Goal: Transaction & Acquisition: Book appointment/travel/reservation

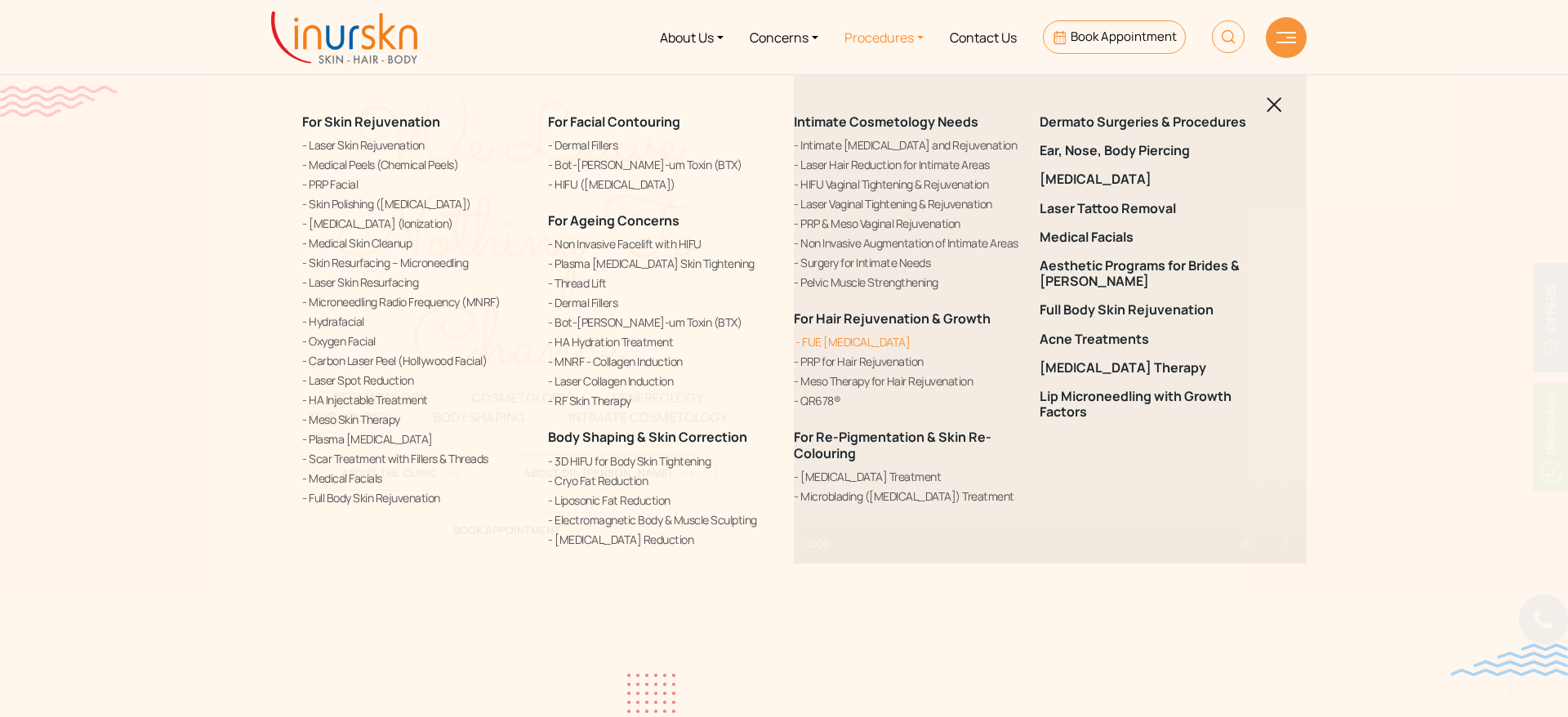
click at [854, 337] on link "FUE [MEDICAL_DATA]" at bounding box center [906, 342] width 226 height 17
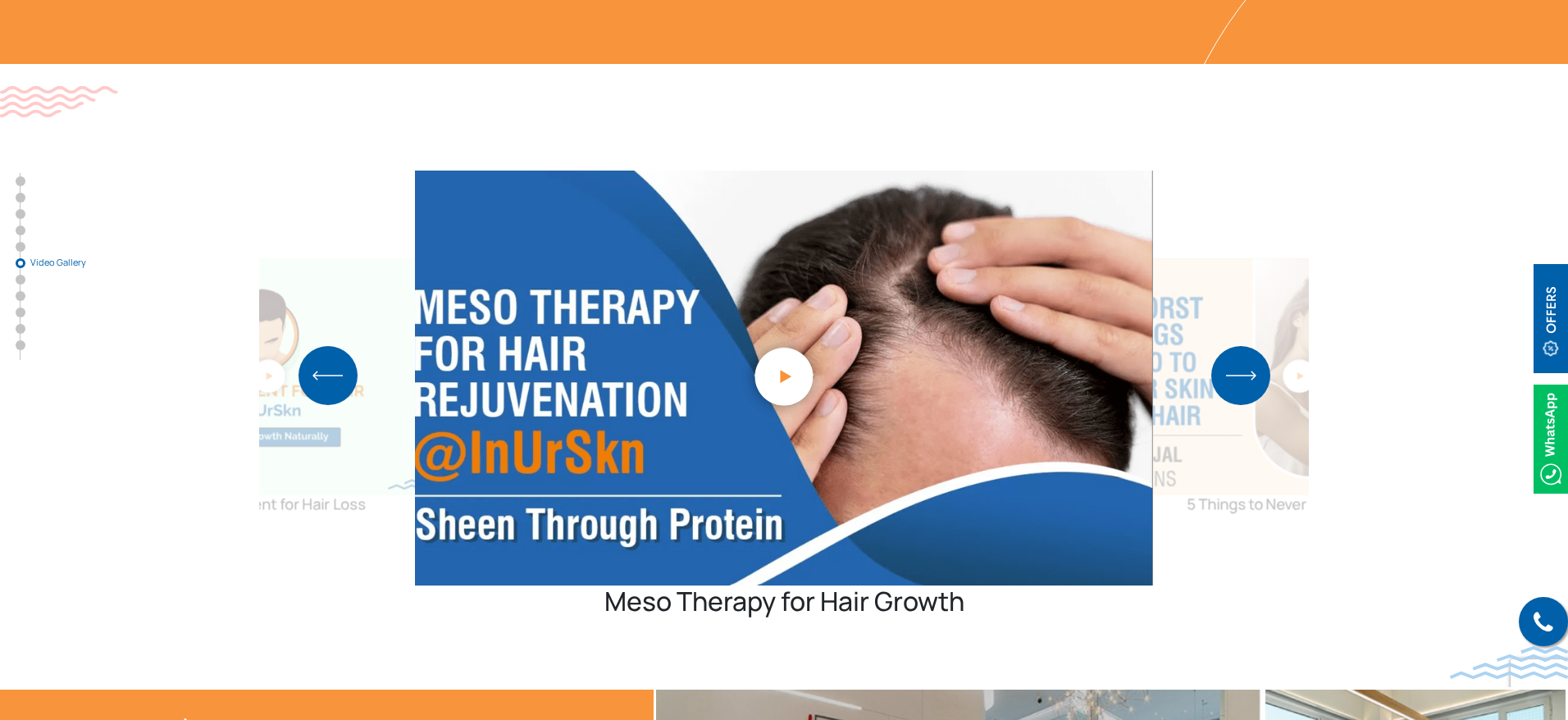
scroll to position [3784, 0]
click at [340, 346] on img "Previous slide" at bounding box center [327, 375] width 59 height 59
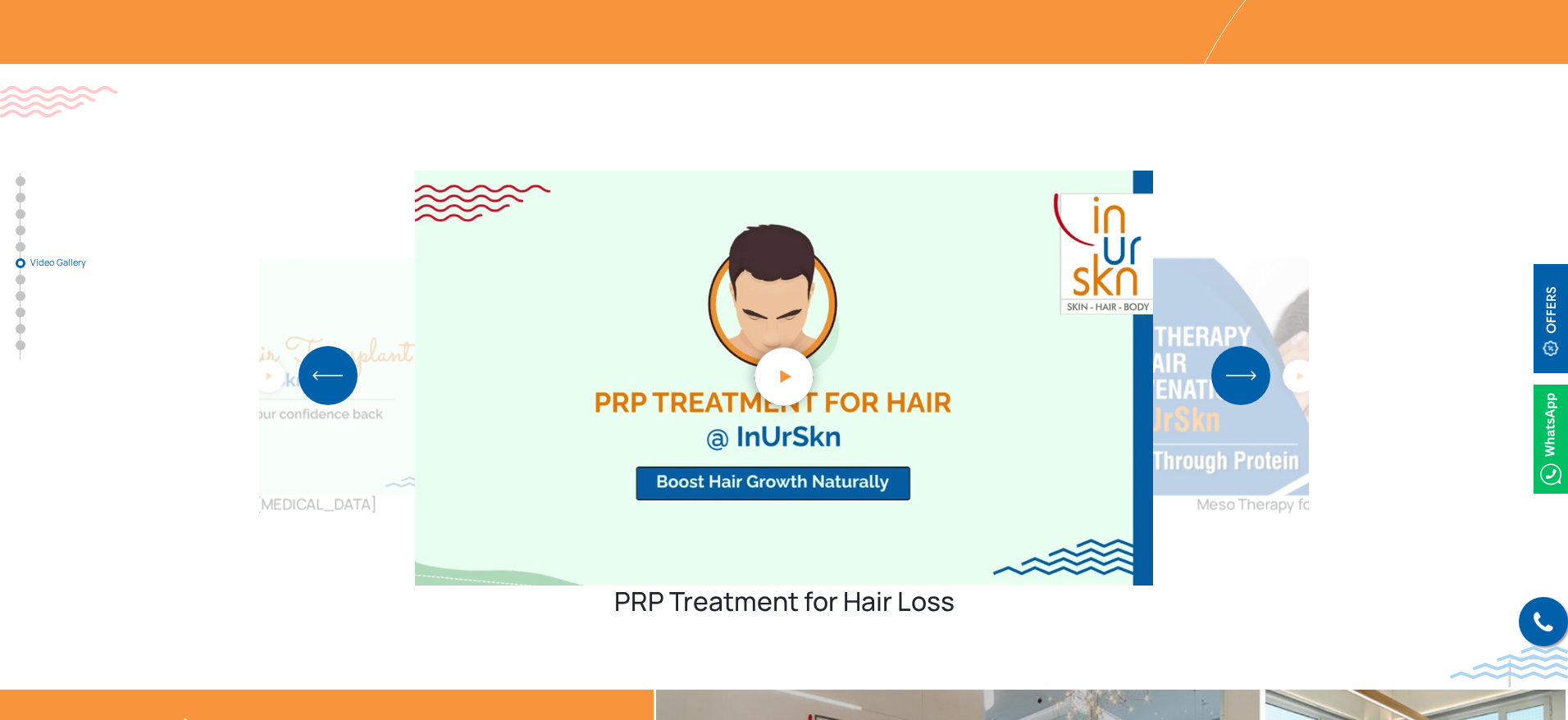
click at [340, 346] on img "Previous slide" at bounding box center [327, 375] width 59 height 59
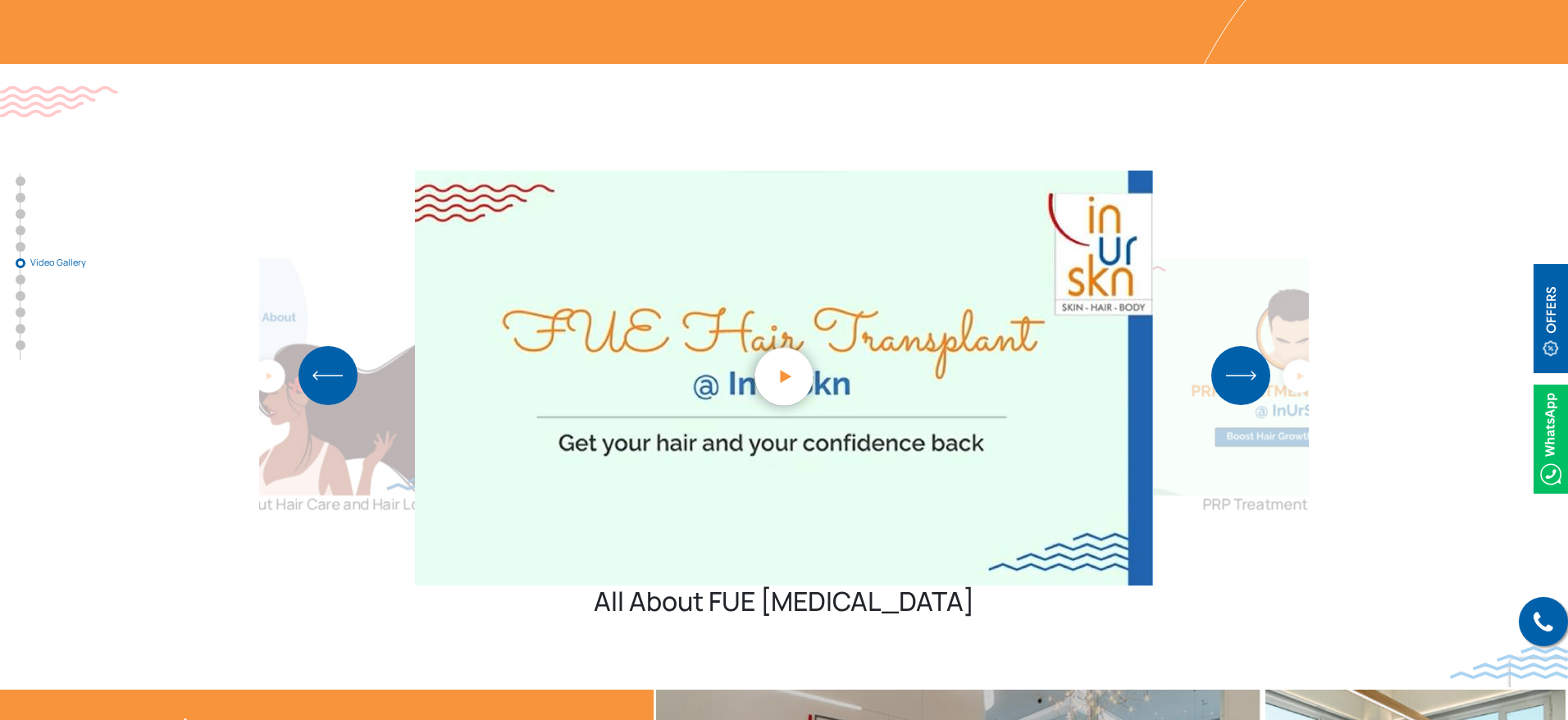
click at [340, 346] on img "Previous slide" at bounding box center [327, 375] width 59 height 59
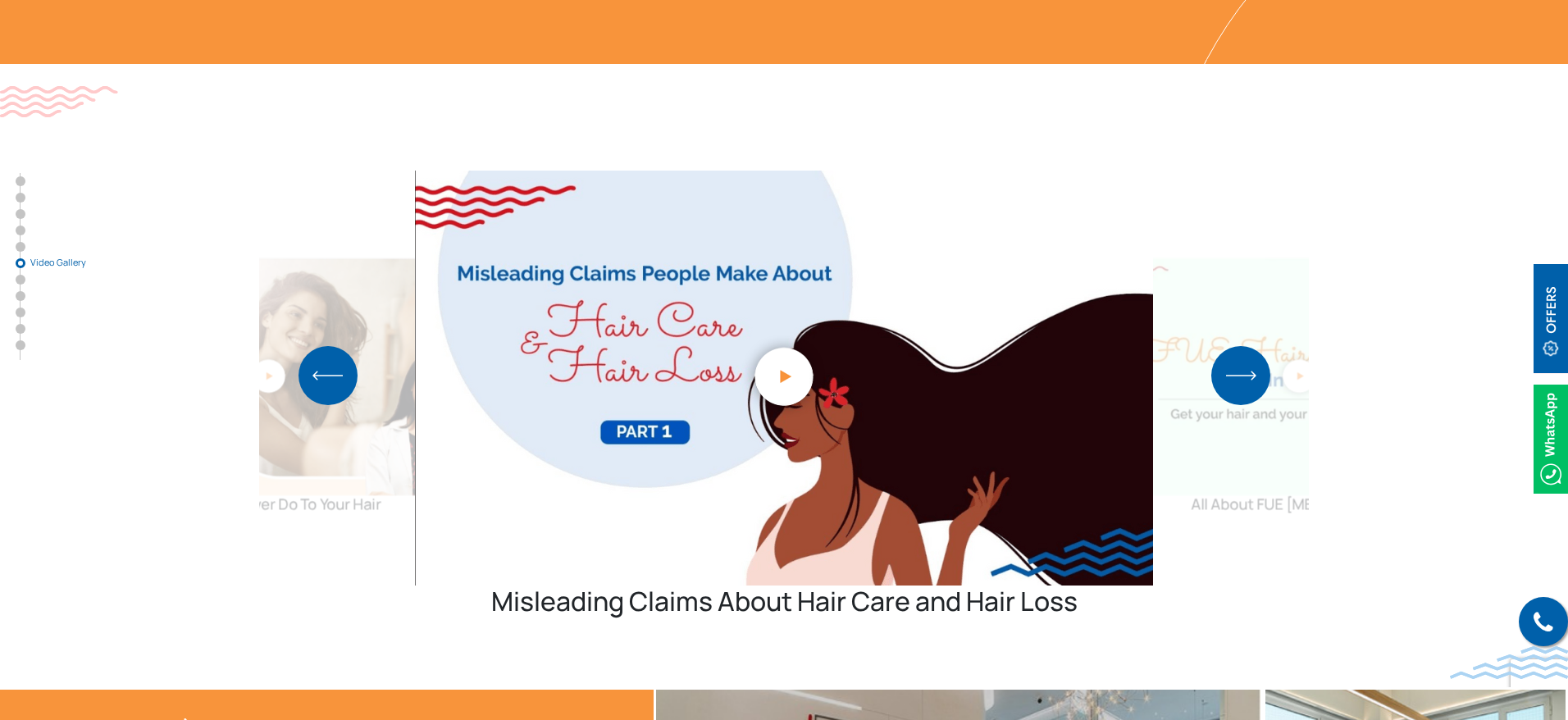
click at [340, 346] on img "Previous slide" at bounding box center [327, 375] width 59 height 59
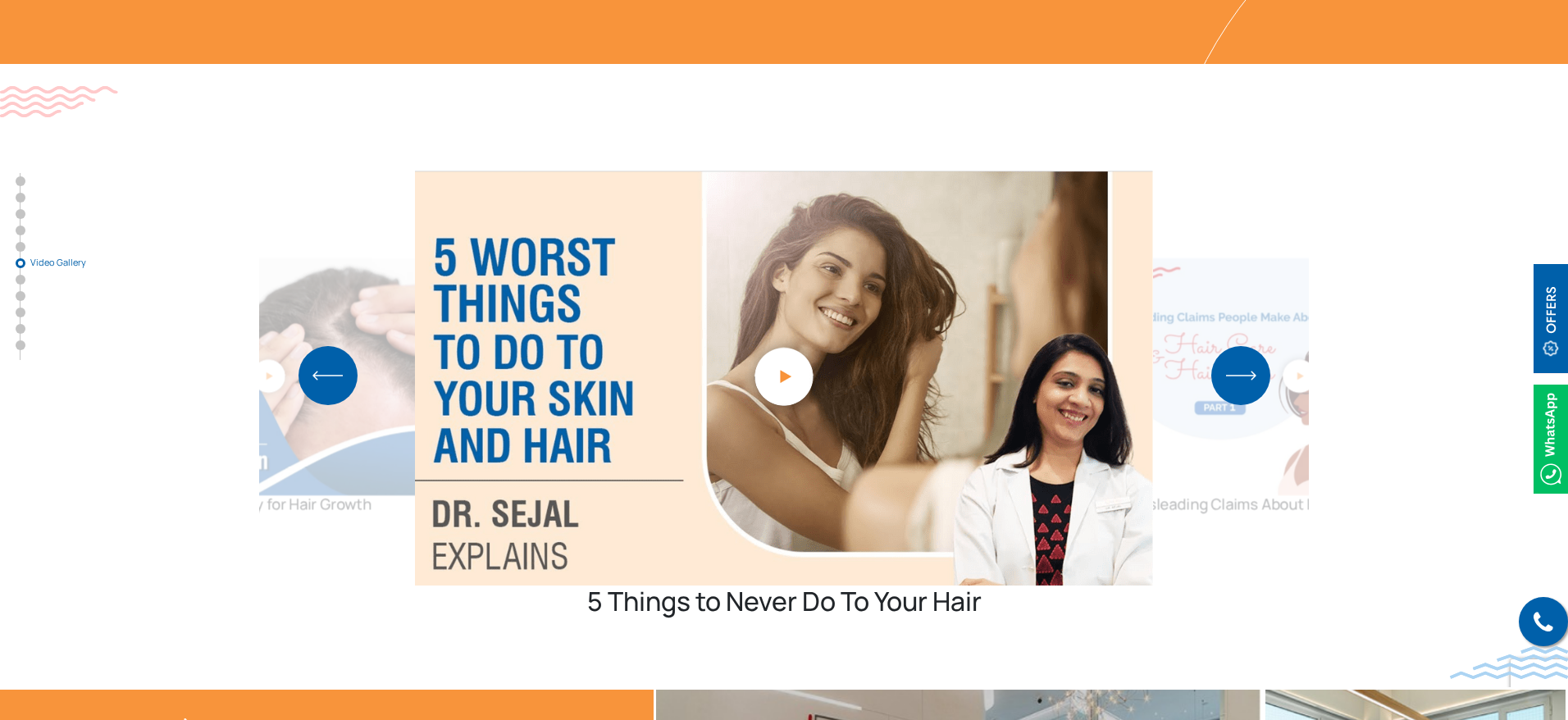
click at [340, 346] on img "Previous slide" at bounding box center [327, 375] width 59 height 59
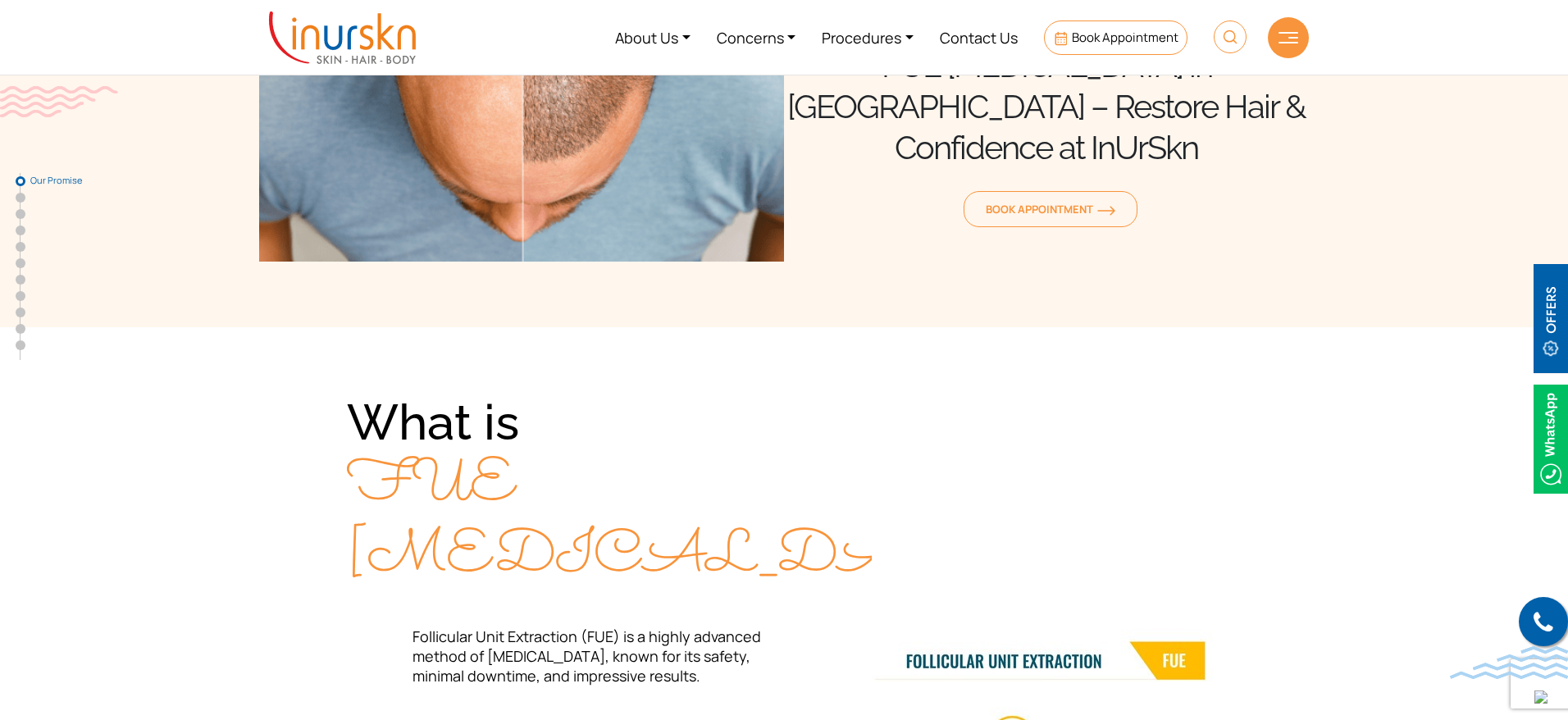
scroll to position [0, 0]
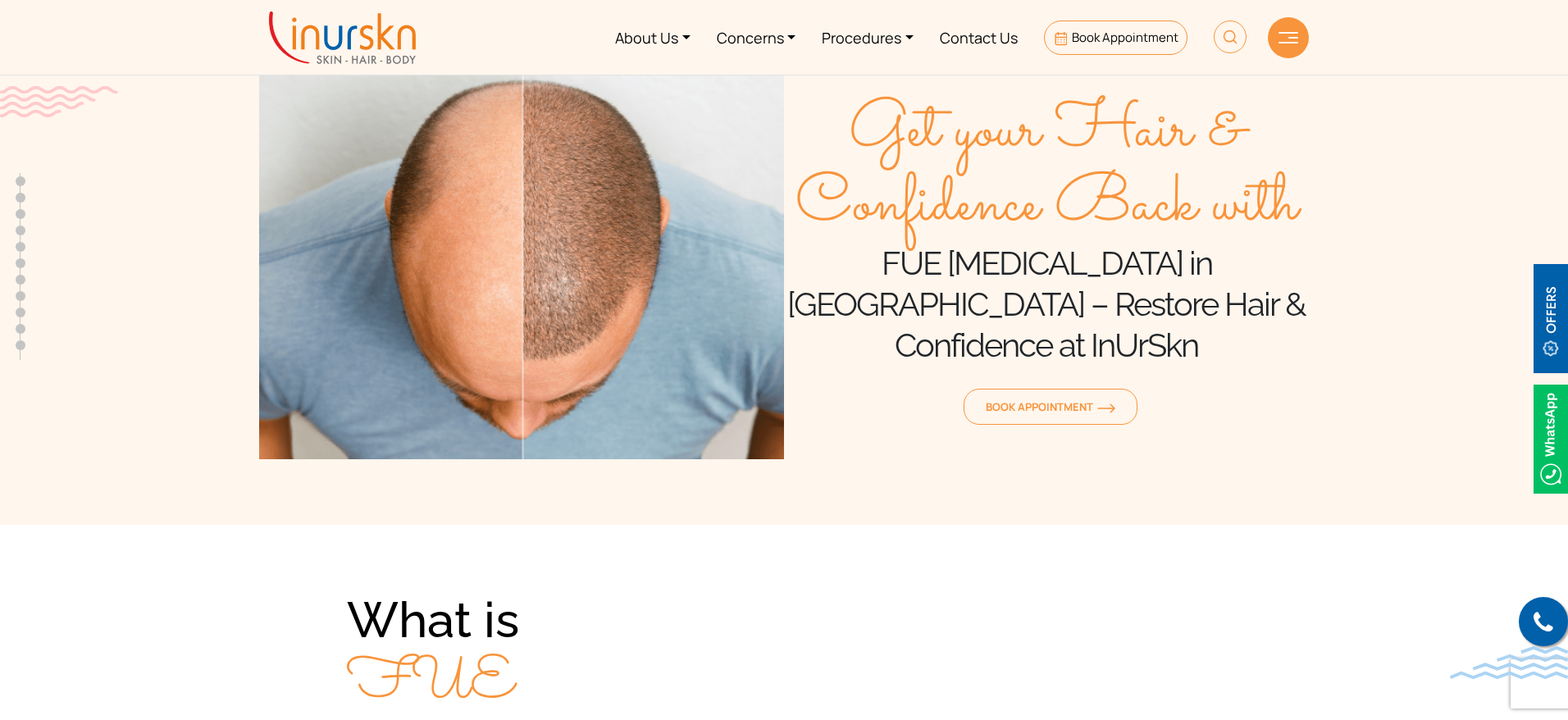
click at [1556, 327] on img at bounding box center [1550, 319] width 34 height 109
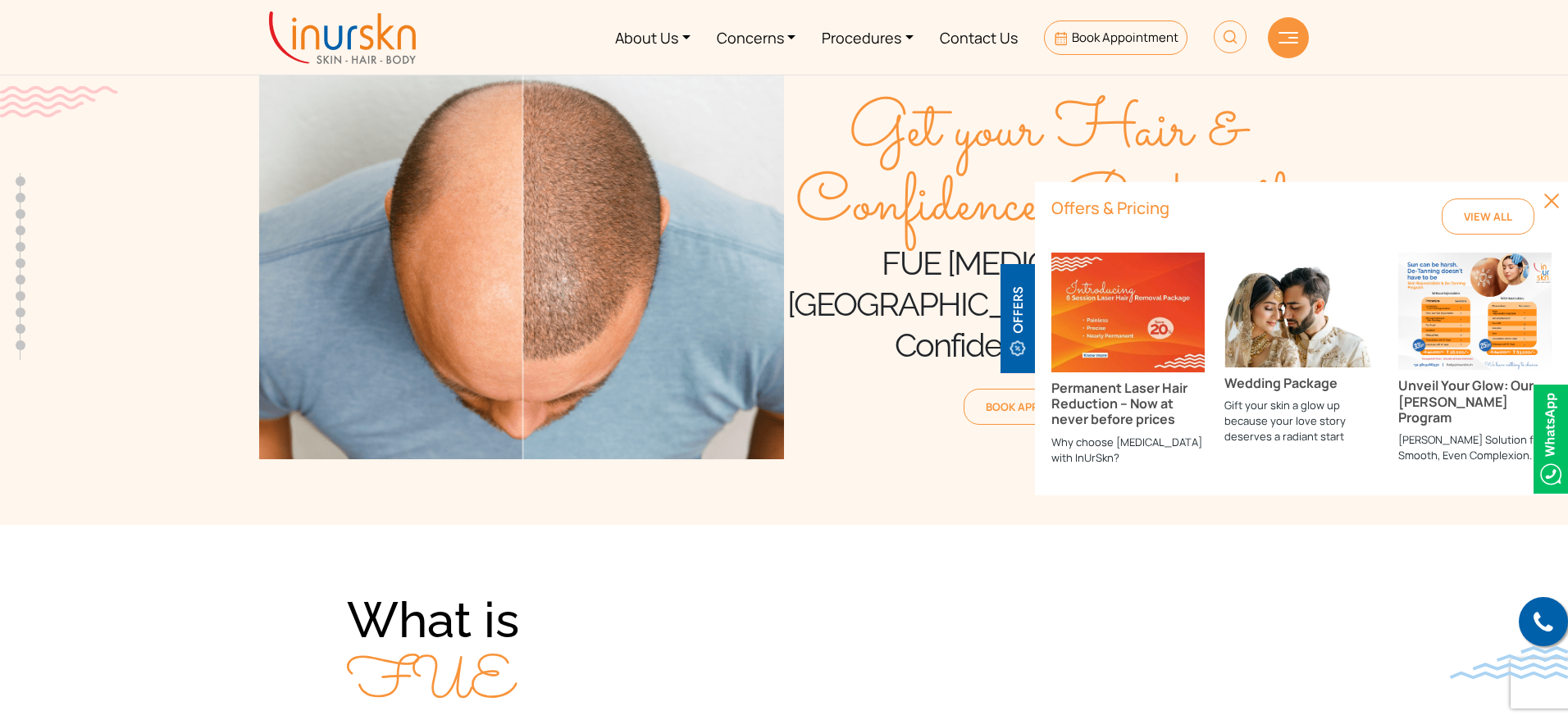
click at [1012, 310] on img at bounding box center [1016, 319] width 34 height 109
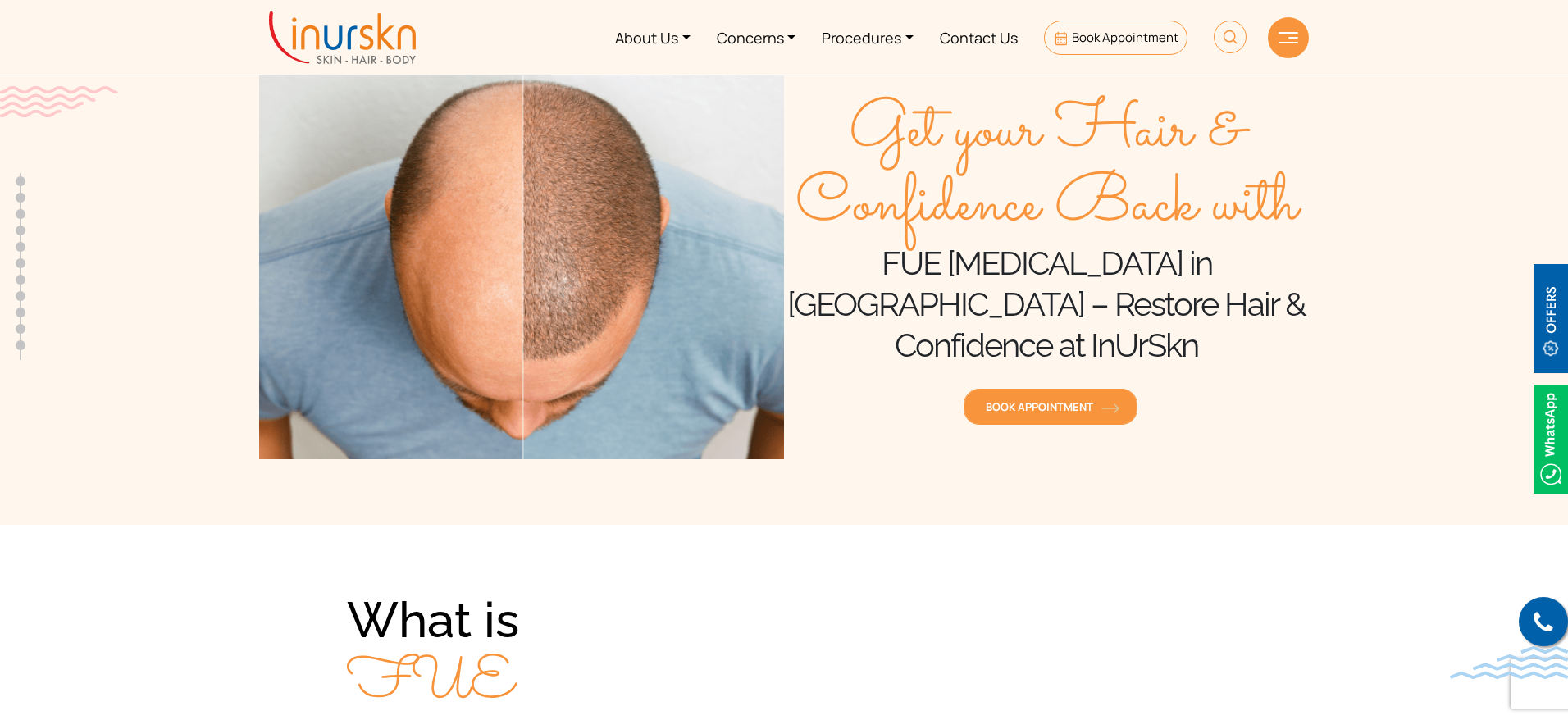
click at [1024, 399] on span "Book Appointment" at bounding box center [1051, 406] width 130 height 15
click at [1065, 399] on span "Book Appointment" at bounding box center [1051, 406] width 130 height 15
click at [897, 39] on link "Procedures" at bounding box center [867, 37] width 118 height 61
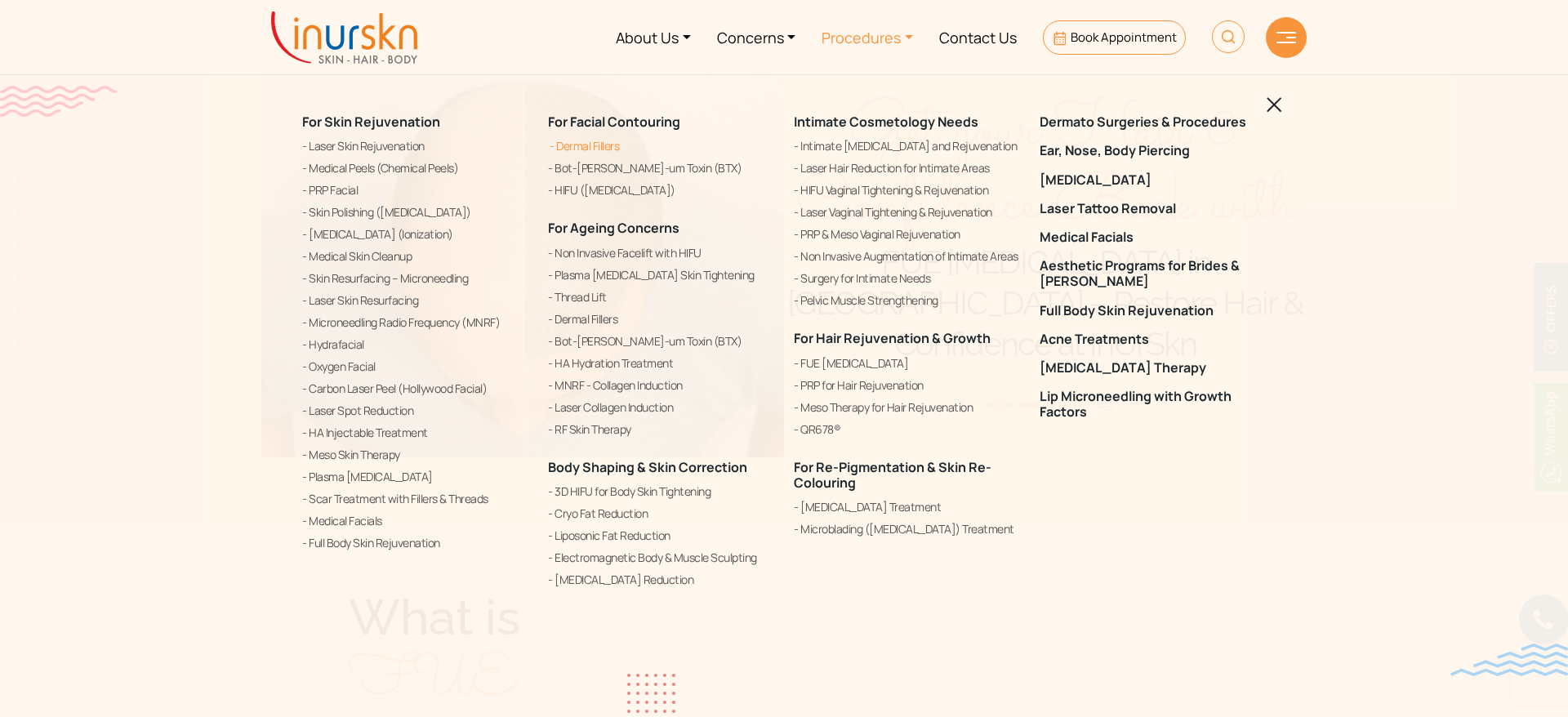
click at [590, 148] on link "Dermal Fillers" at bounding box center [660, 146] width 226 height 19
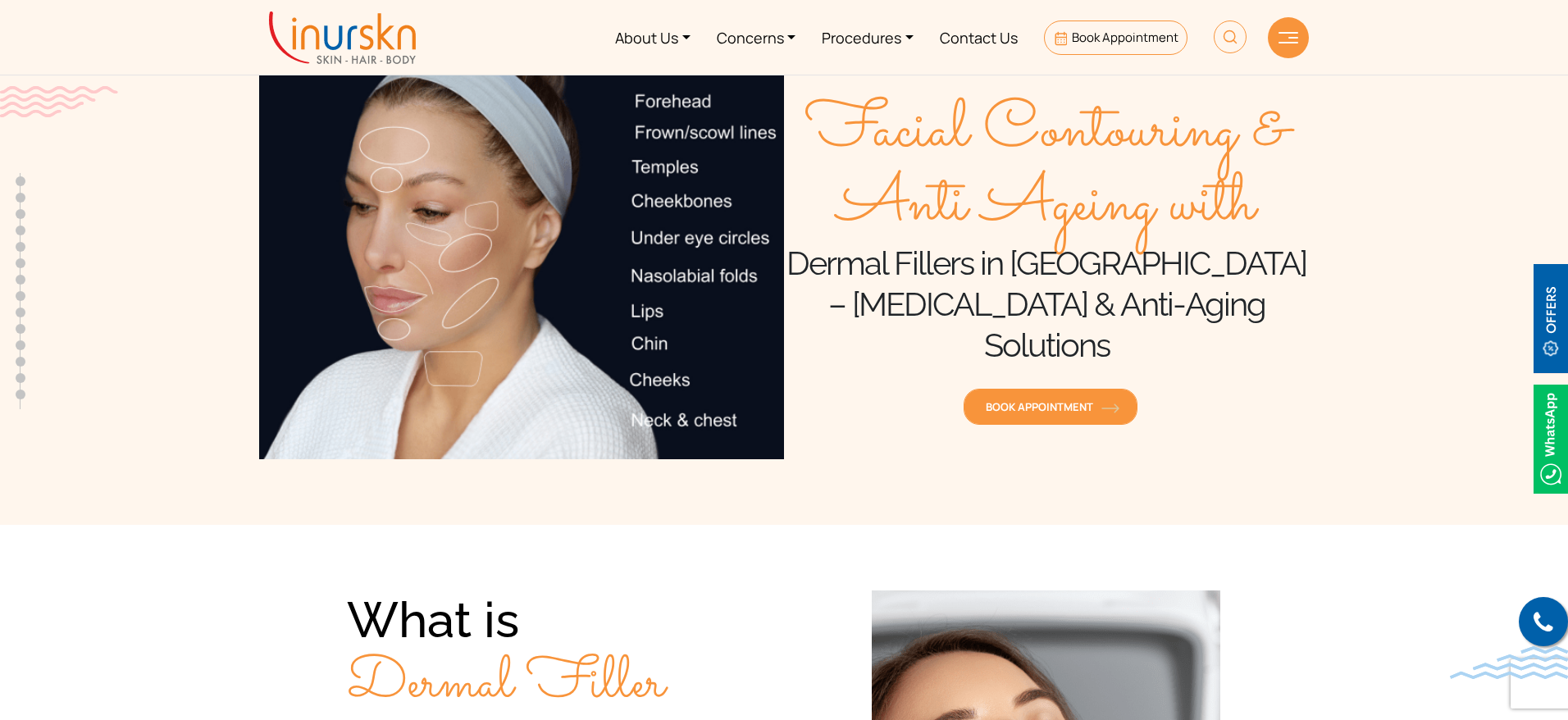
click at [1031, 389] on link "Book Appointment" at bounding box center [1050, 406] width 174 height 36
click at [1297, 412] on div "Facial Contouring & Anti Ageing with Dermal Fillers in Mumbai – Facial Rejuvena…" at bounding box center [1045, 263] width 524 height 394
click at [995, 39] on link "Contact Us" at bounding box center [978, 37] width 104 height 61
click at [704, 292] on img at bounding box center [521, 263] width 524 height 394
click at [1044, 399] on link "Book Appointment" at bounding box center [1050, 406] width 174 height 36
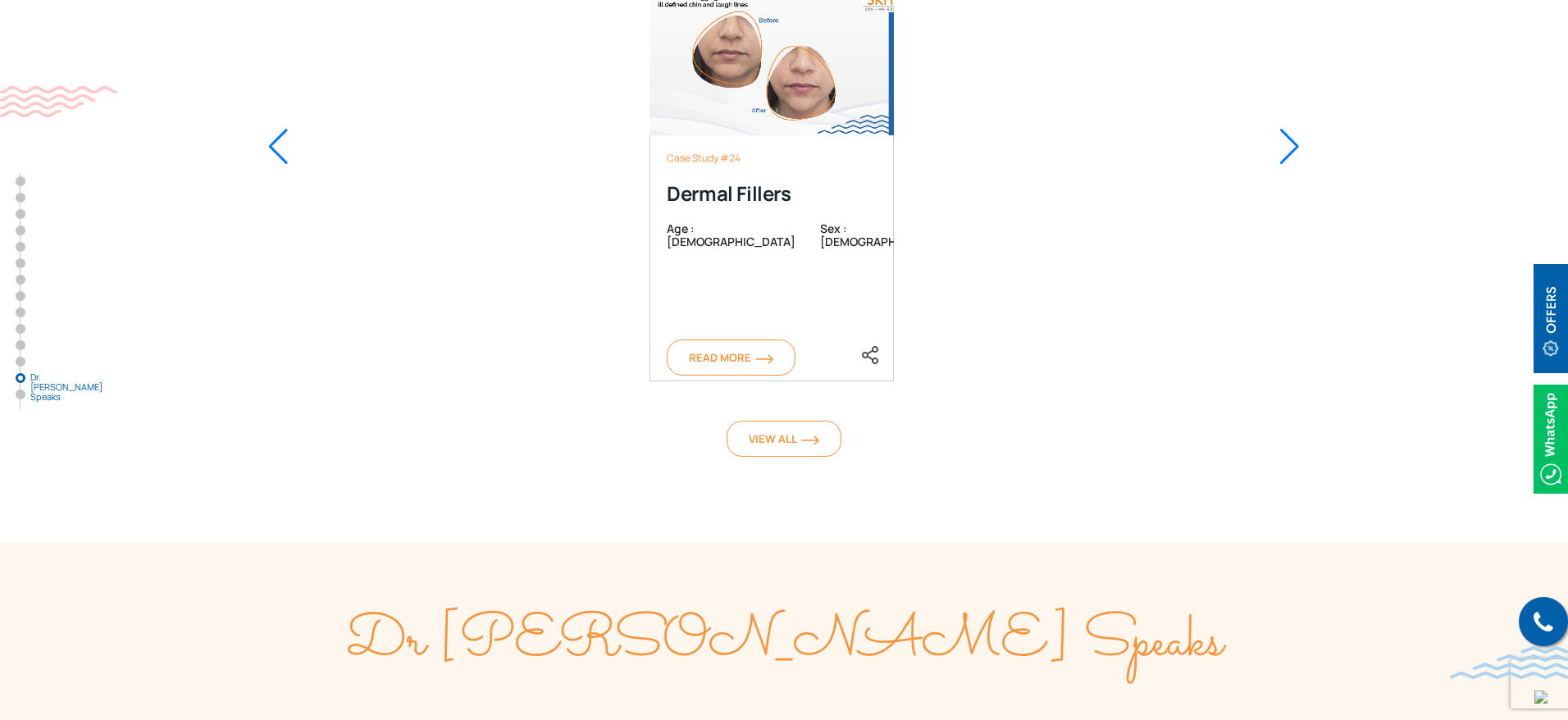
scroll to position [10804, 0]
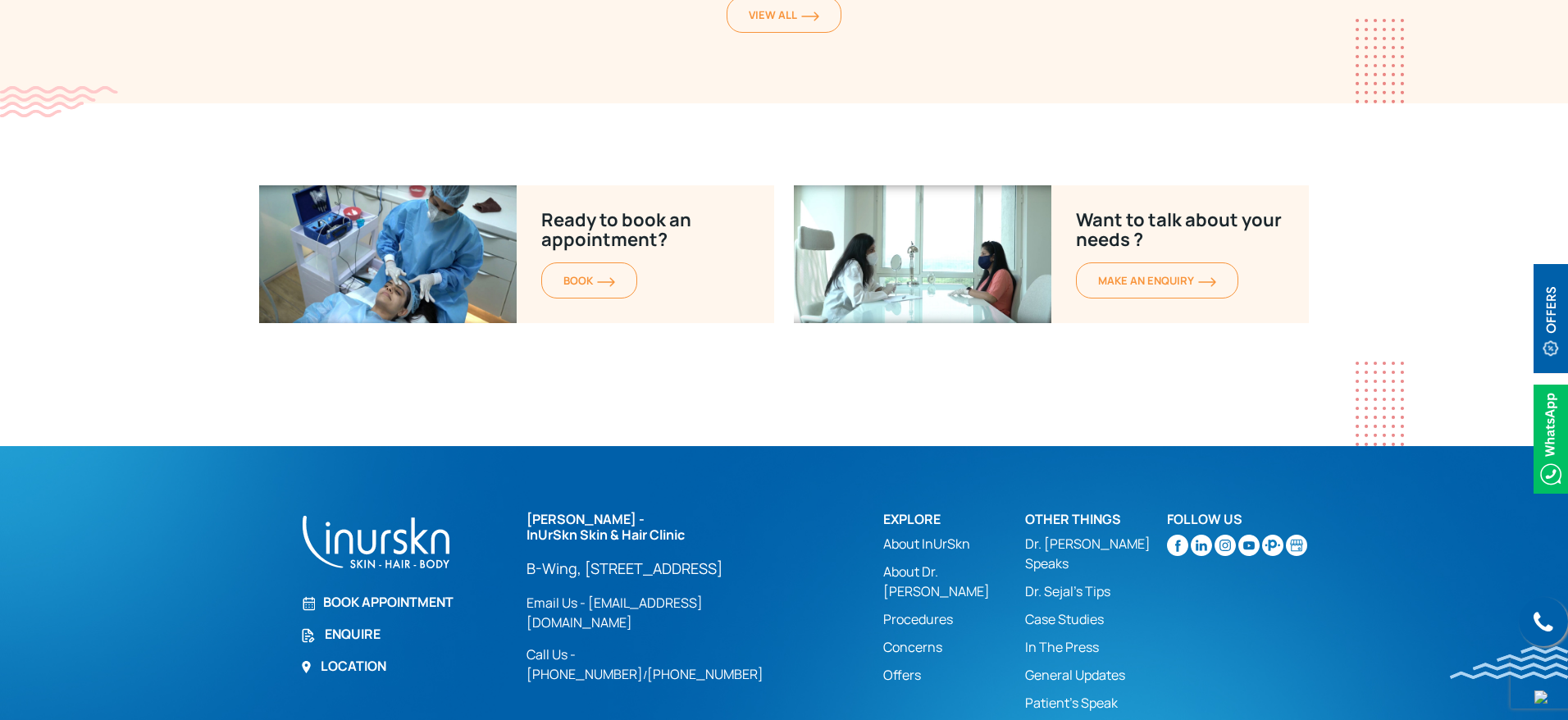
click at [355, 625] on link "Enquire" at bounding box center [404, 634] width 207 height 19
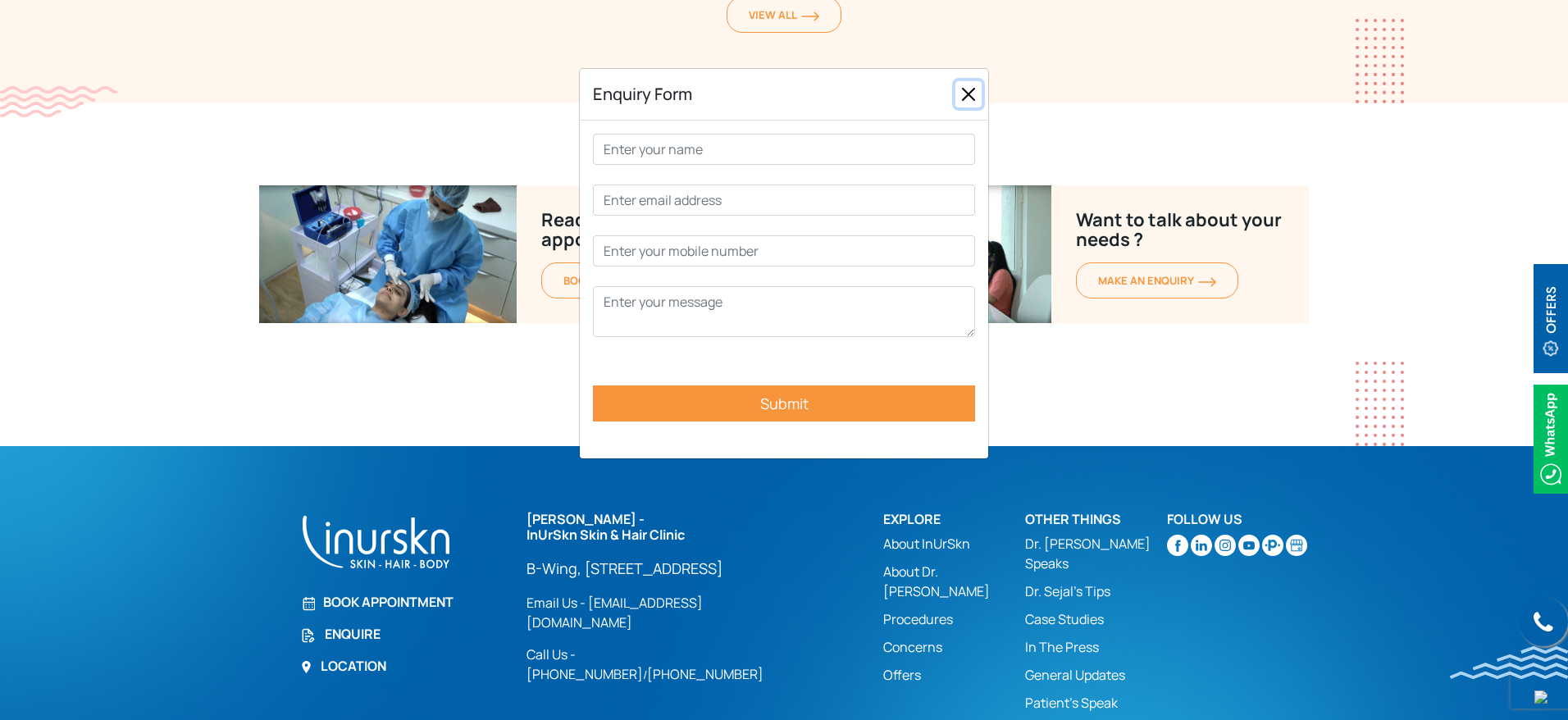
click at [966, 99] on button "Close" at bounding box center [968, 95] width 26 height 26
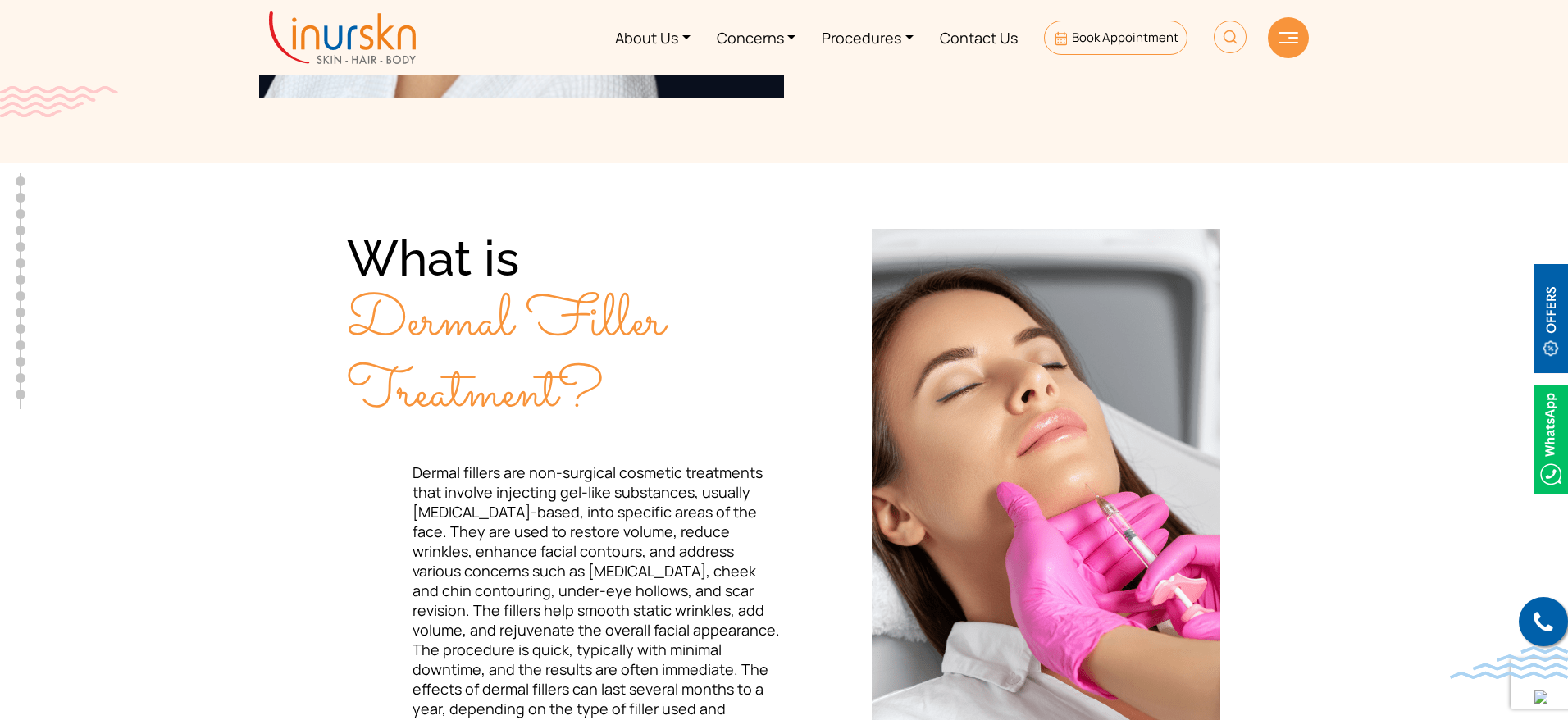
scroll to position [0, 0]
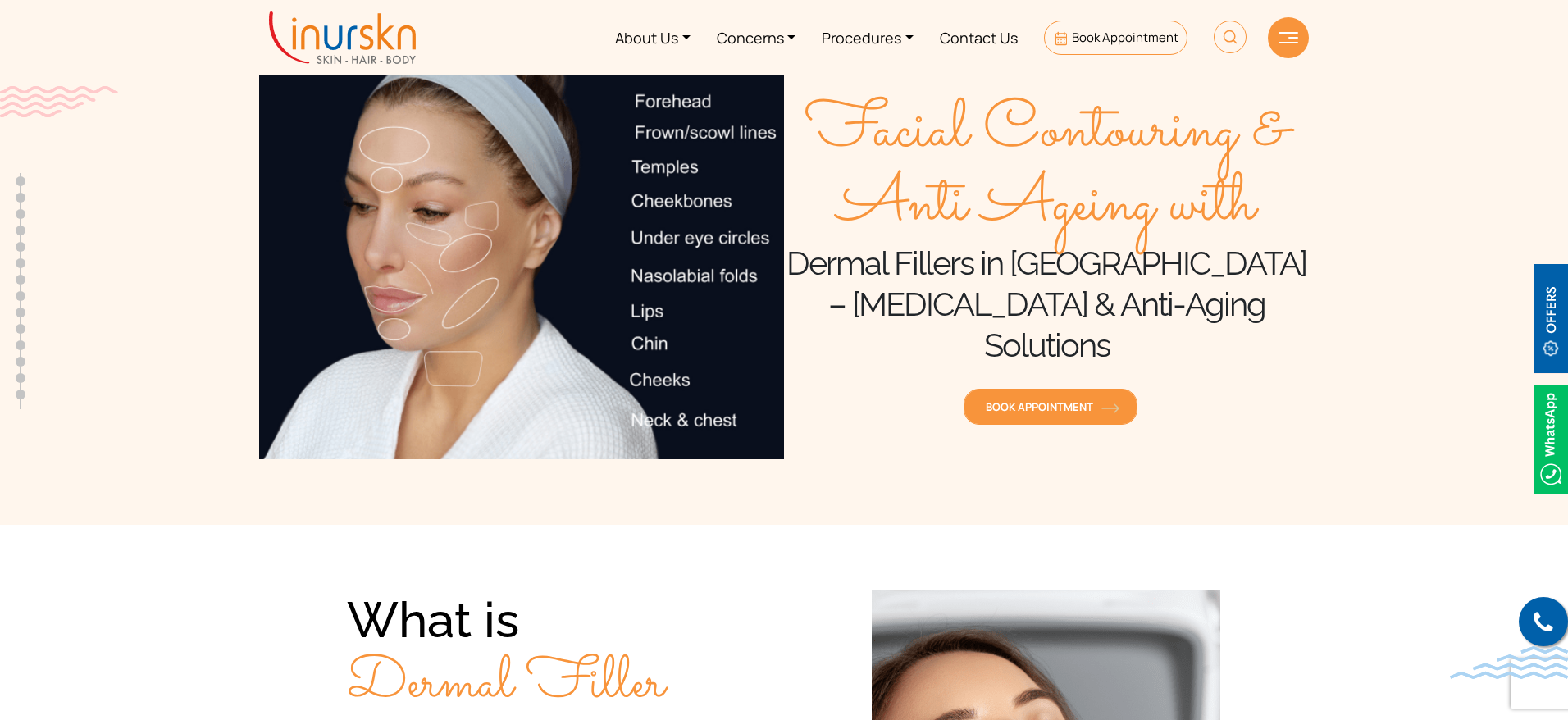
click at [1102, 404] on img at bounding box center [1110, 408] width 18 height 10
click at [1230, 422] on div "Facial Contouring & Anti Ageing with Dermal Fillers in Mumbai – Facial Rejuvena…" at bounding box center [1045, 263] width 524 height 394
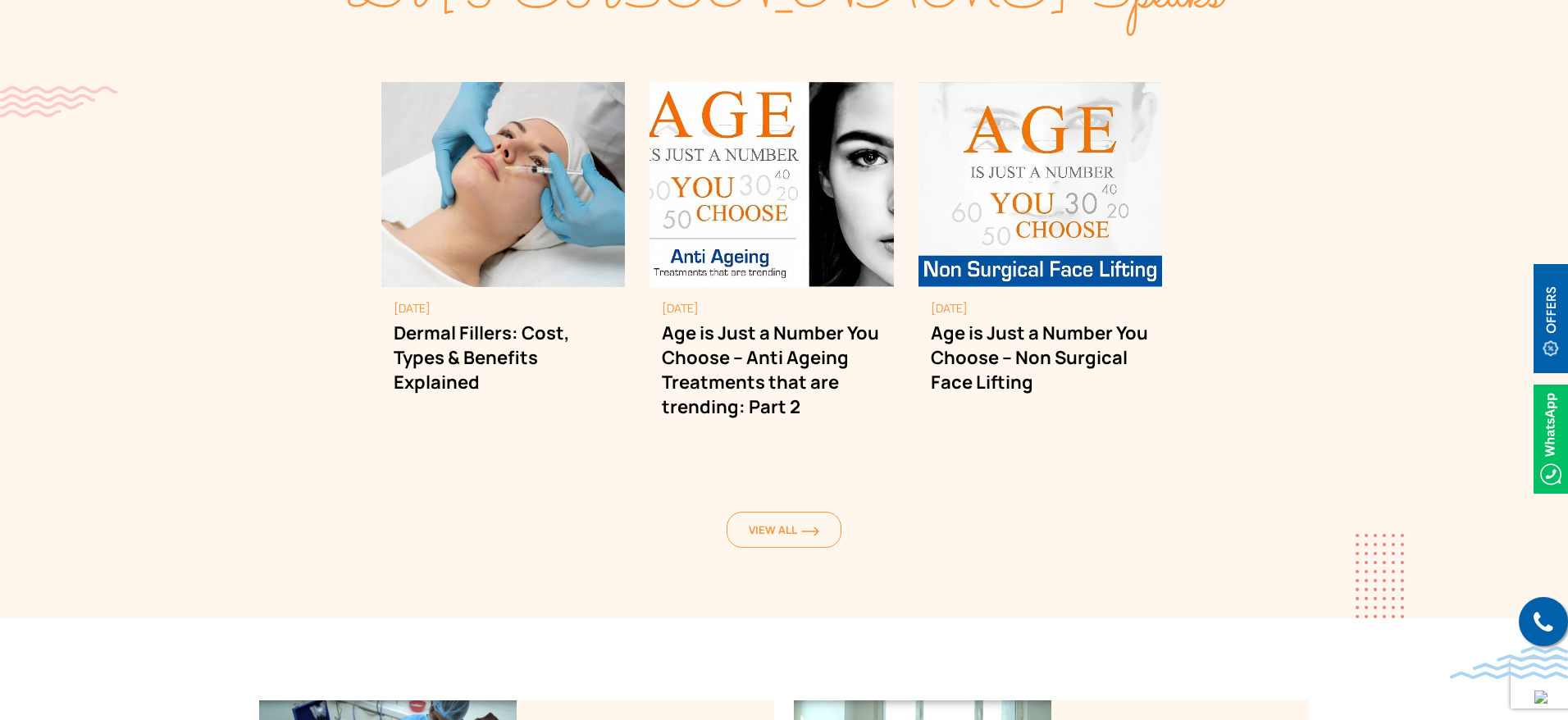
scroll to position [10804, 0]
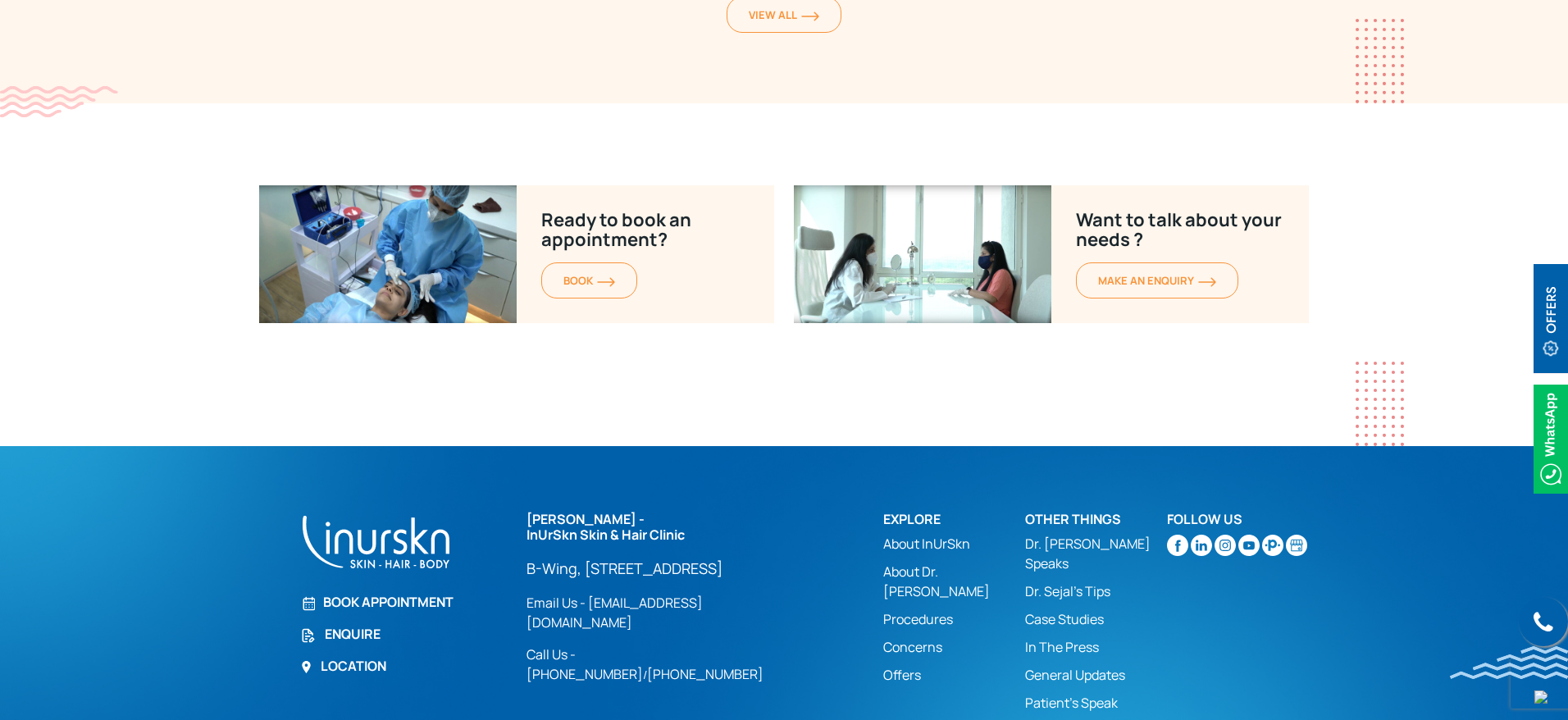
click at [361, 625] on link "Enquire" at bounding box center [404, 634] width 207 height 19
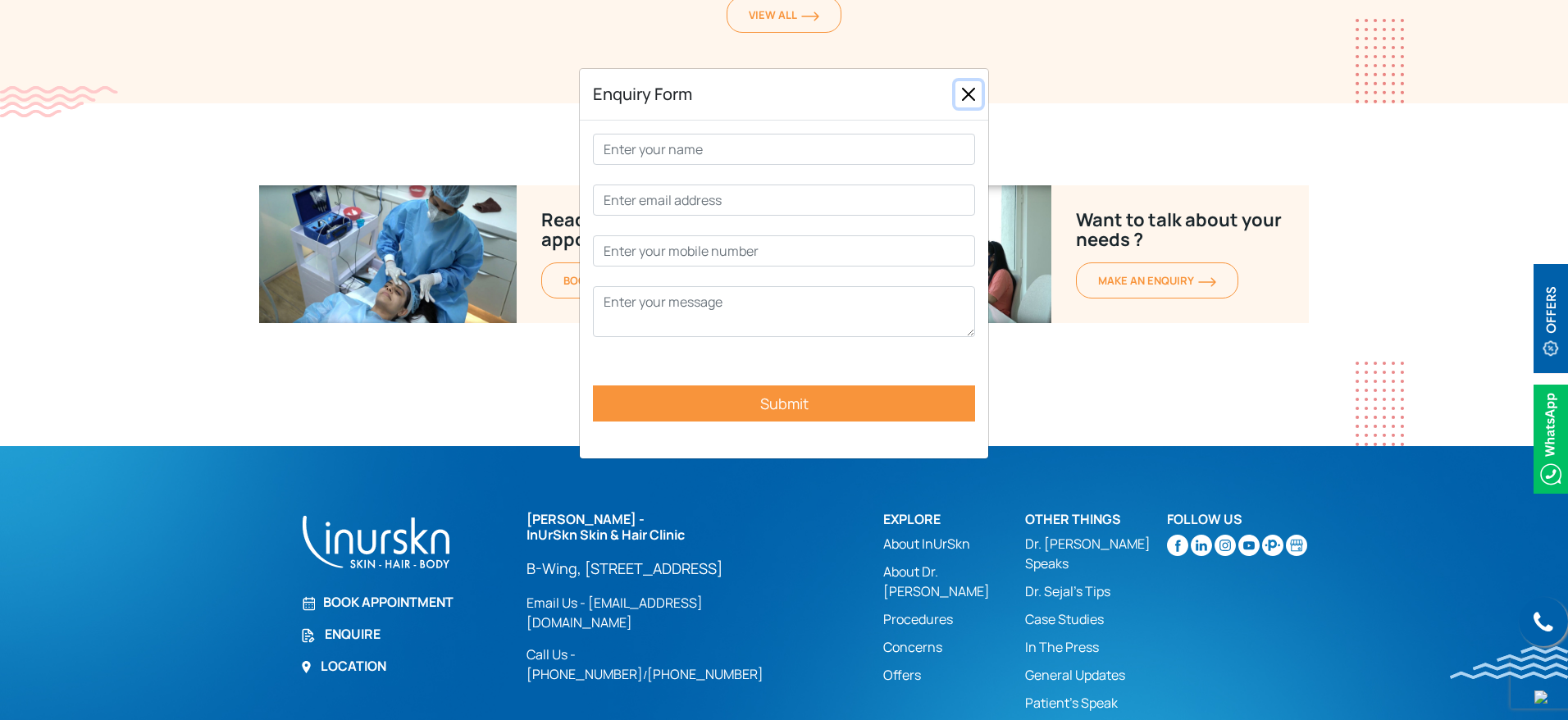
click at [964, 84] on button "Close" at bounding box center [968, 95] width 26 height 26
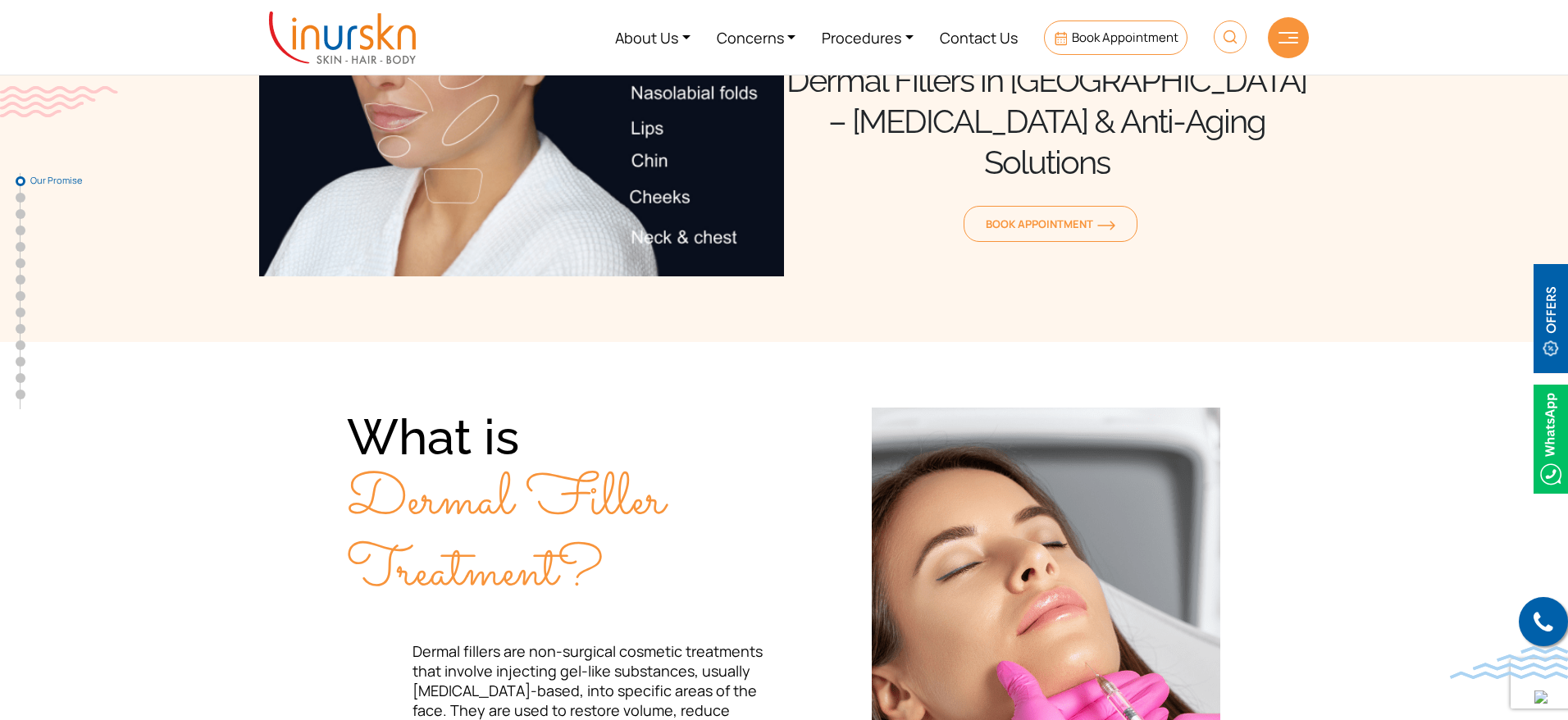
scroll to position [0, 0]
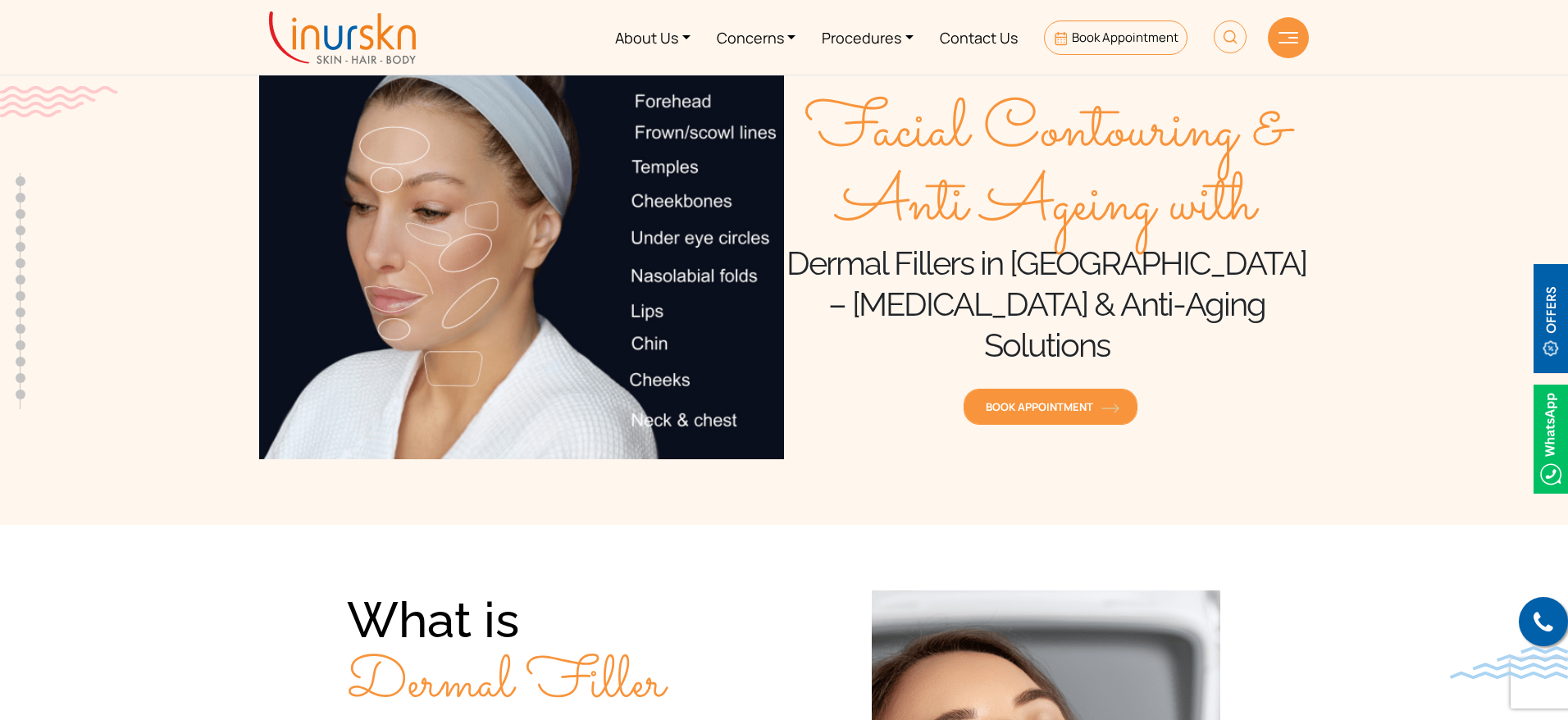
click at [1035, 399] on span "Book Appointment" at bounding box center [1051, 406] width 130 height 15
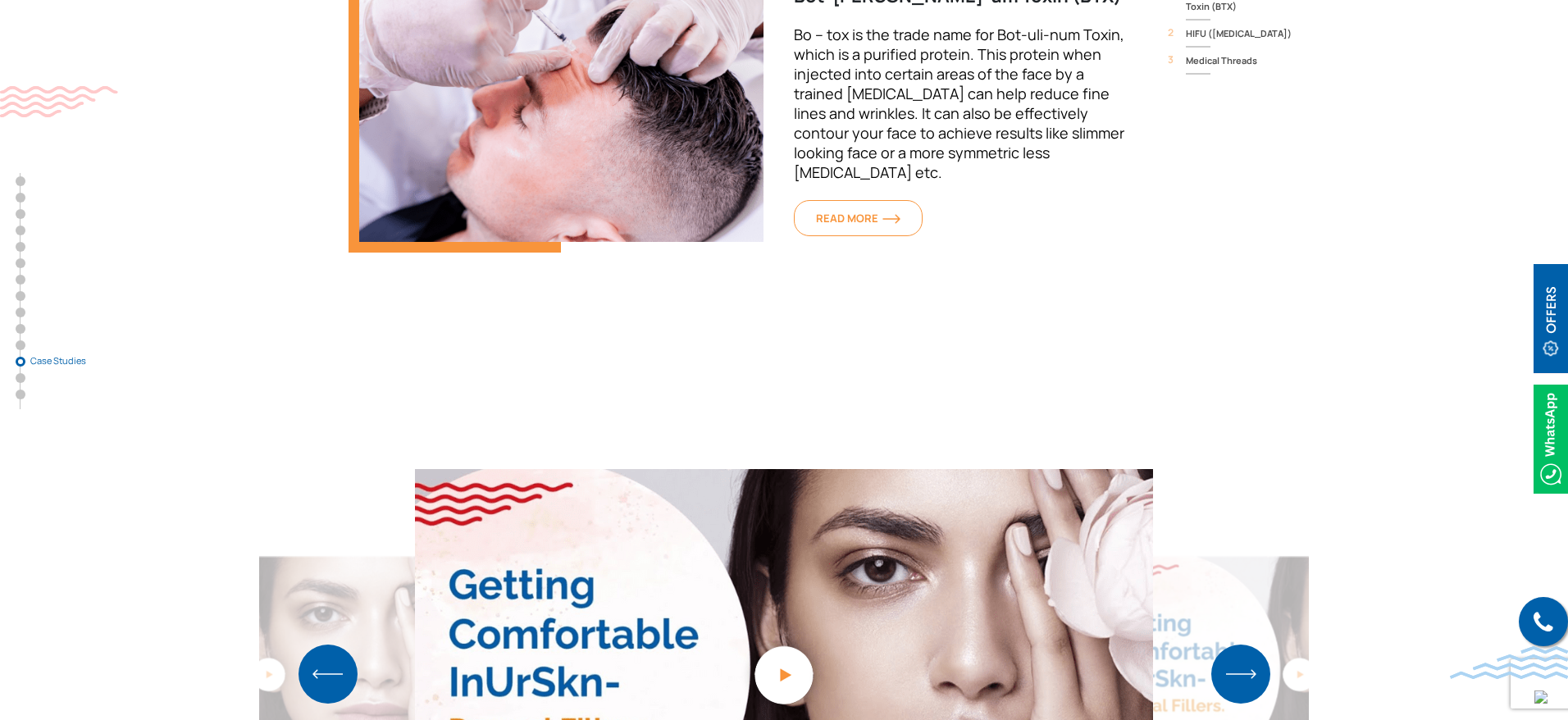
scroll to position [10804, 0]
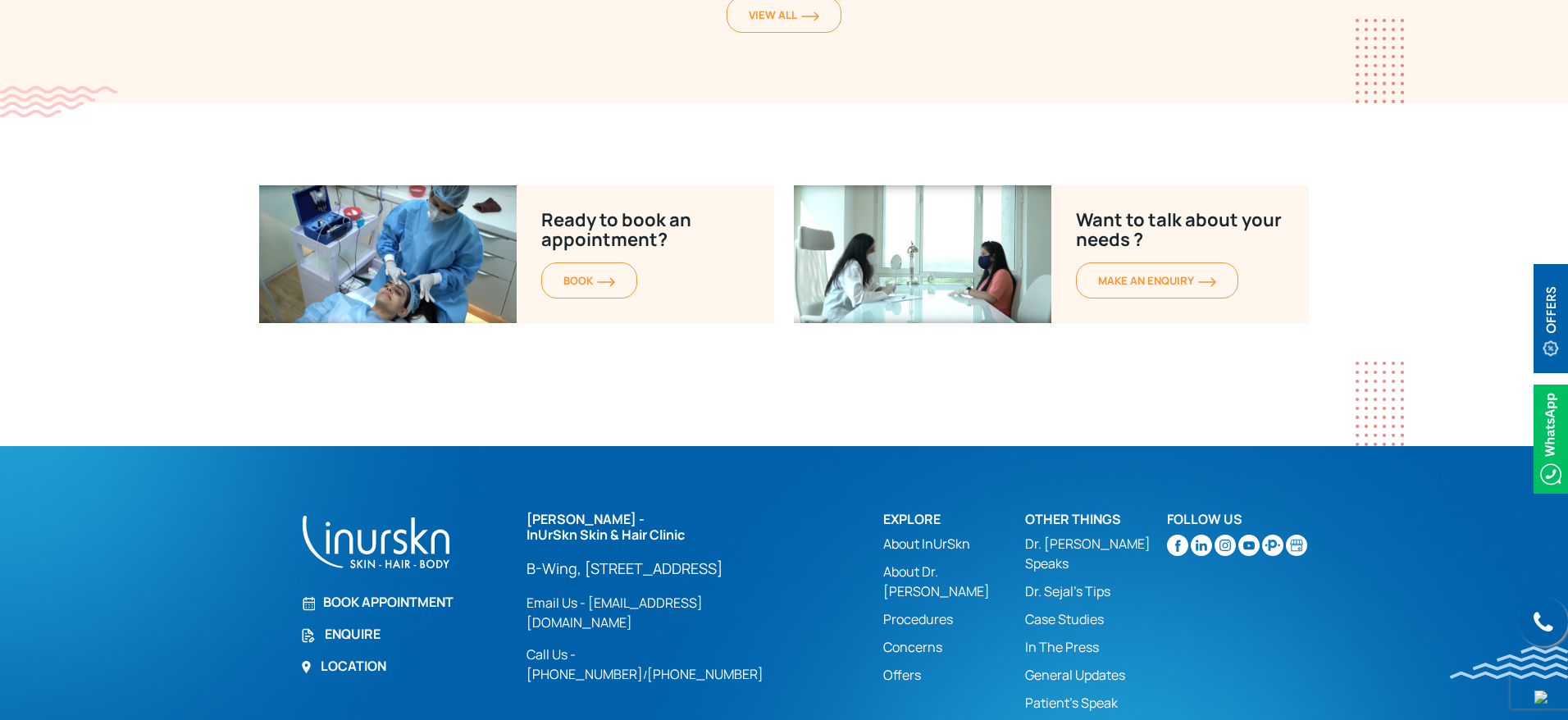
click at [378, 592] on link "Book Appointment" at bounding box center [404, 602] width 207 height 19
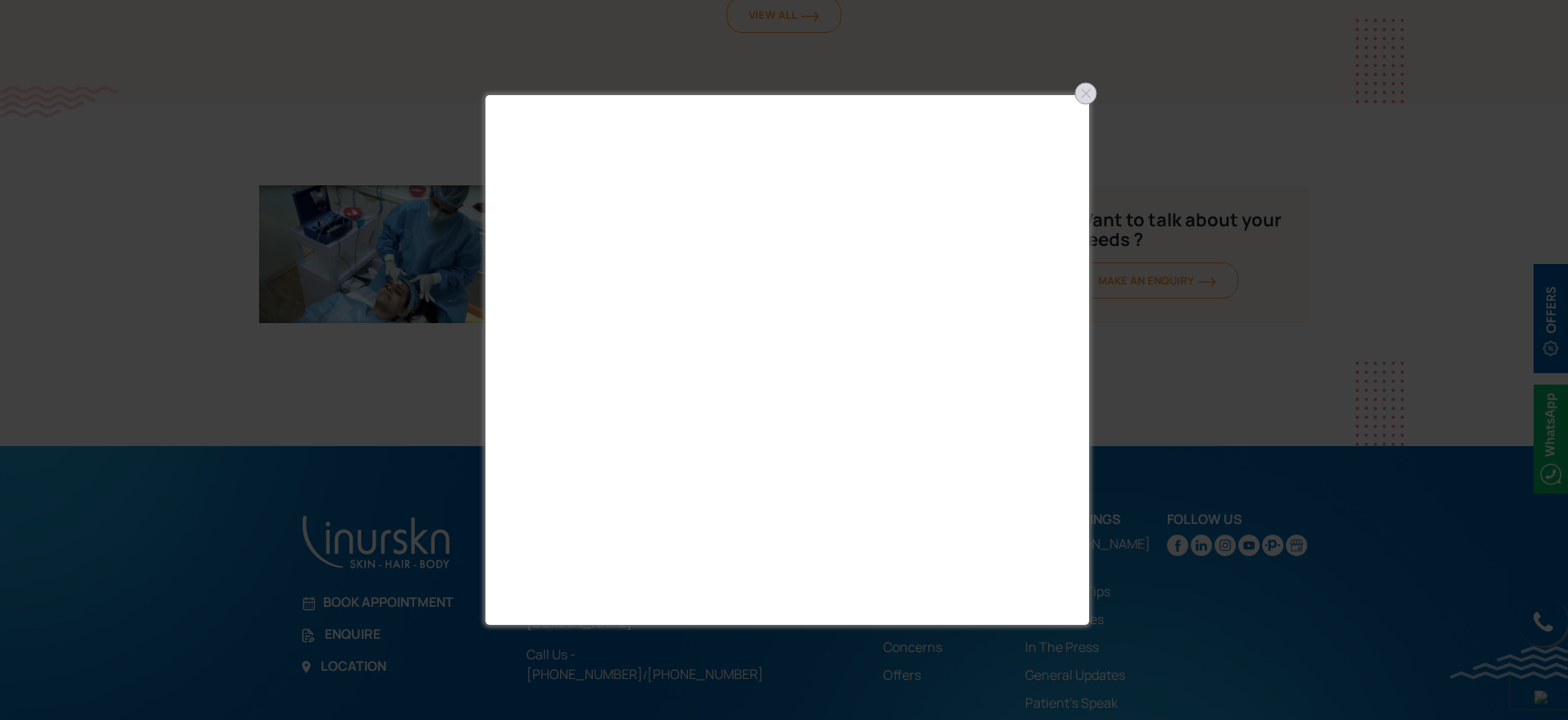
click at [1085, 87] on div at bounding box center [1086, 94] width 26 height 26
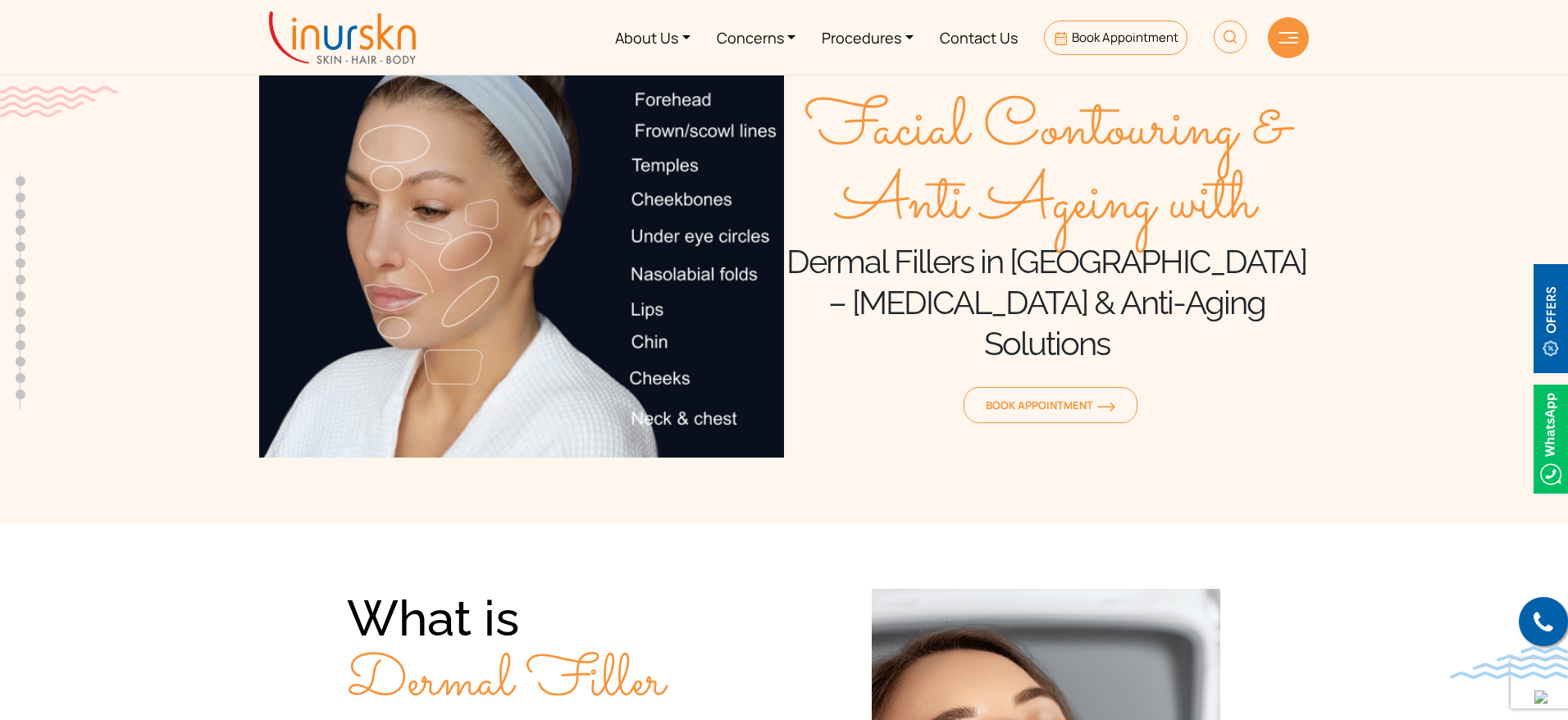
scroll to position [0, 0]
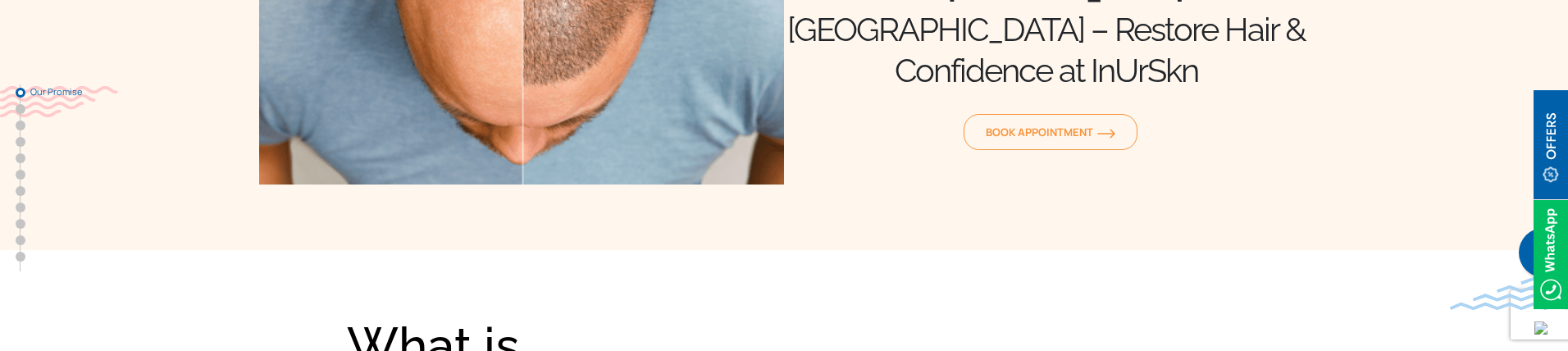
scroll to position [276, 0]
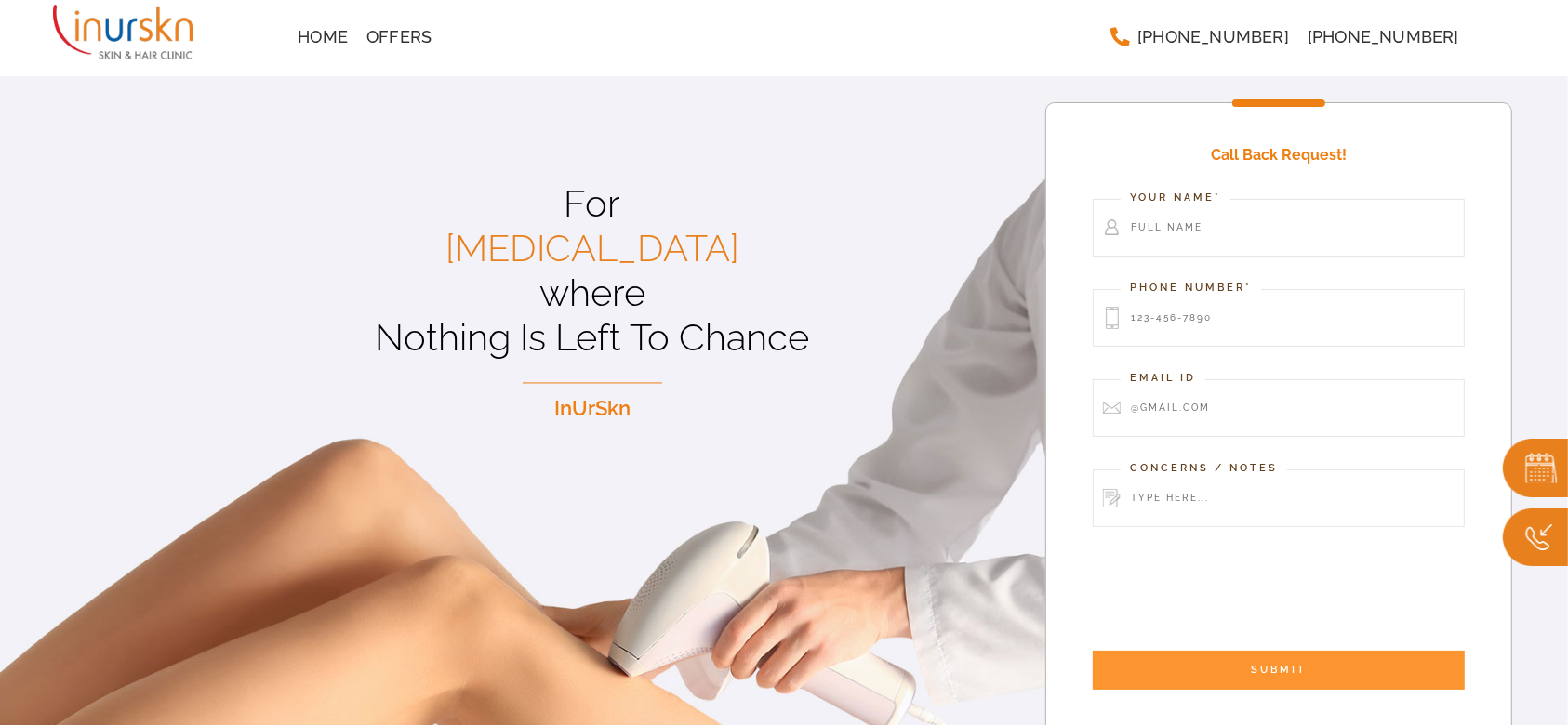
click at [149, 38] on img at bounding box center [122, 32] width 139 height 65
click at [304, 46] on span "Home" at bounding box center [323, 37] width 51 height 17
click at [387, 35] on span "Offers" at bounding box center [399, 37] width 66 height 17
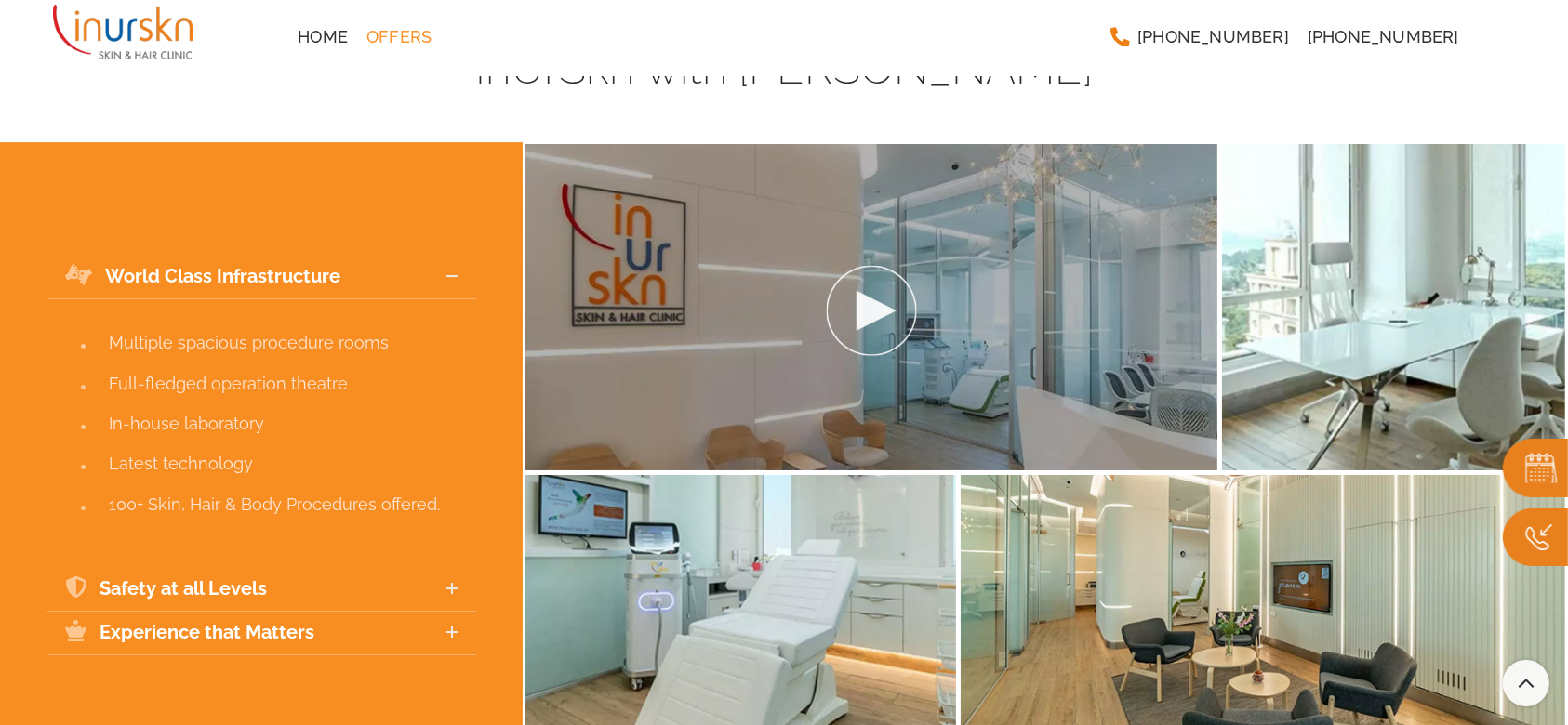
scroll to position [7040, 0]
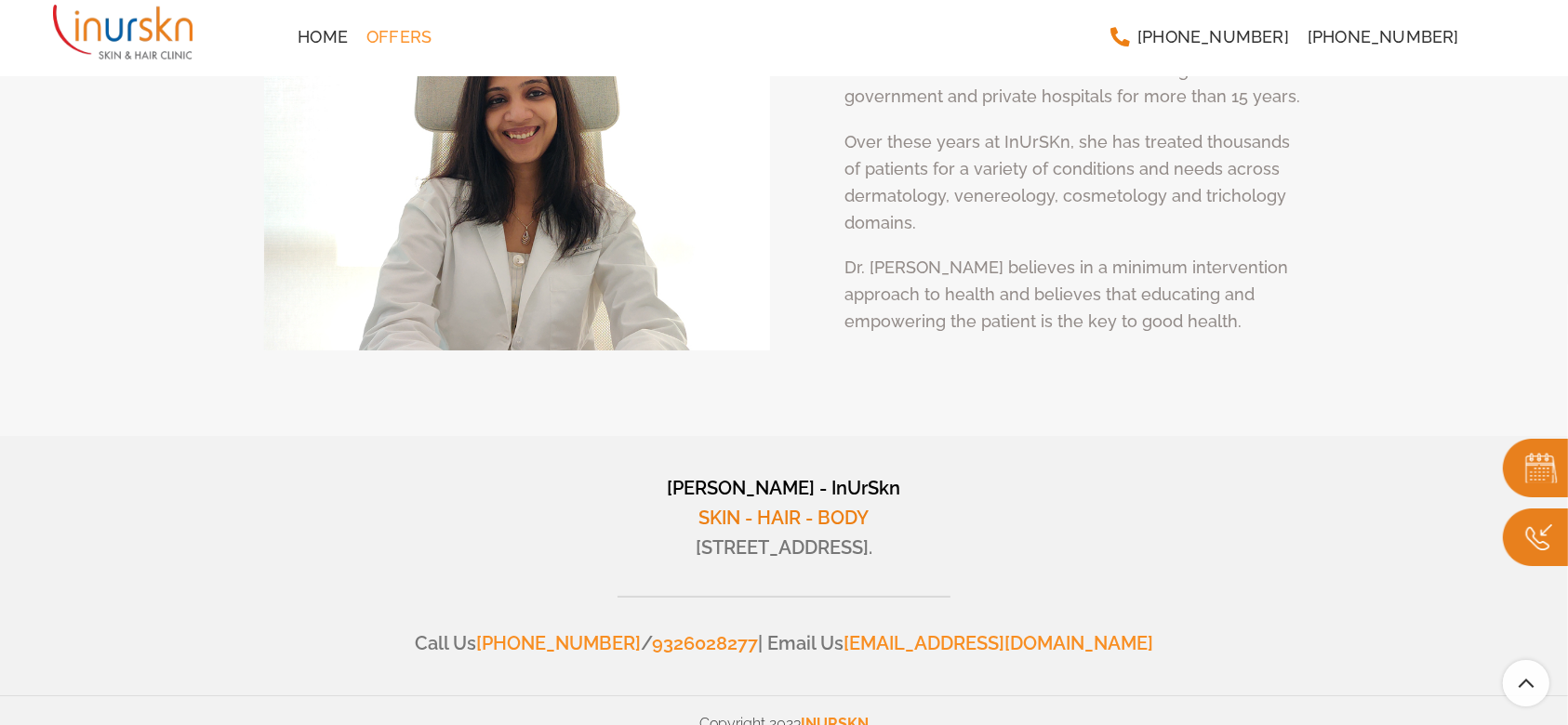
click at [641, 633] on link "[PHONE_NUMBER]" at bounding box center [558, 644] width 165 height 22
click at [758, 633] on link "9326028277" at bounding box center [704, 644] width 106 height 22
click at [751, 507] on span "SKIN - HAIR - BODY" at bounding box center [784, 517] width 170 height 22
click at [1522, 529] on img at bounding box center [1535, 537] width 66 height 59
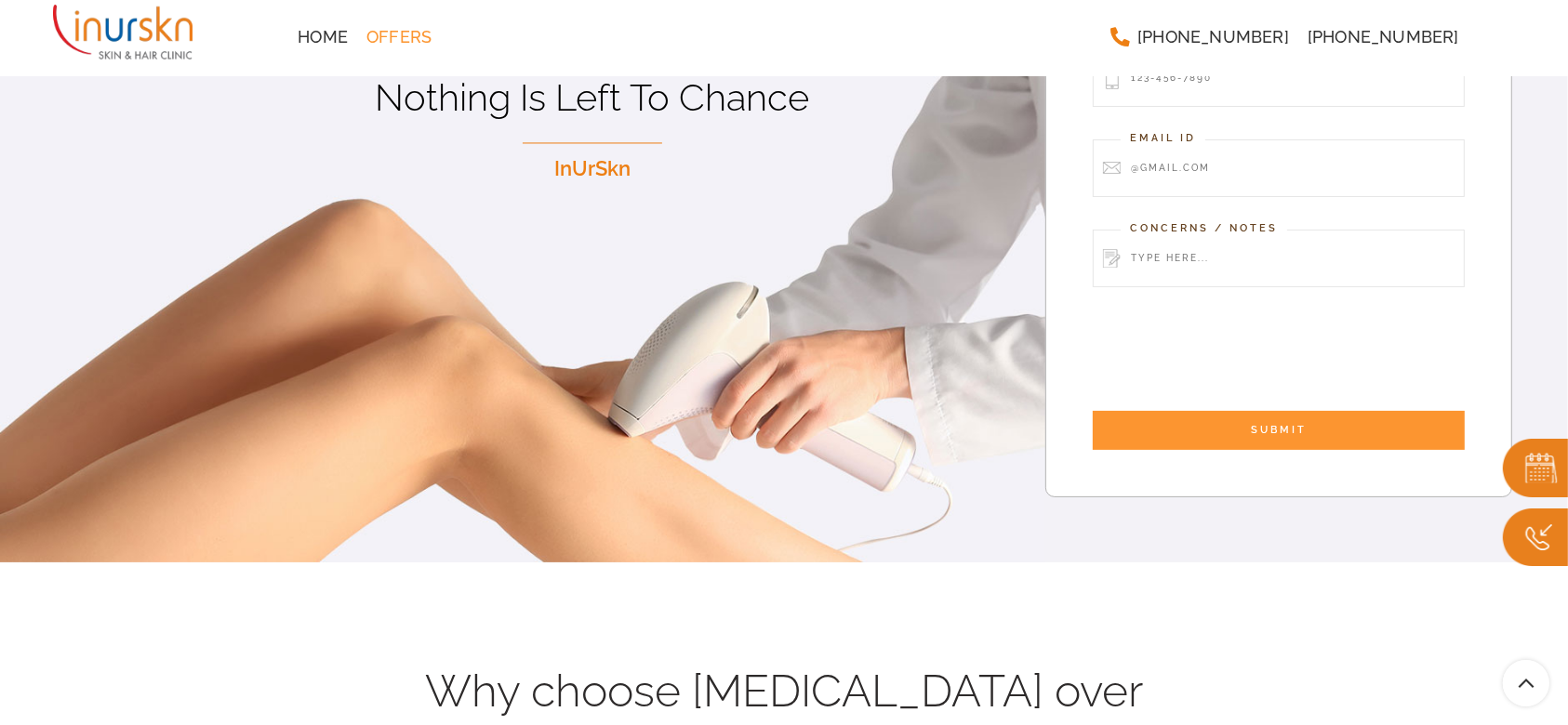
scroll to position [0, 0]
